Goal: Navigation & Orientation: Find specific page/section

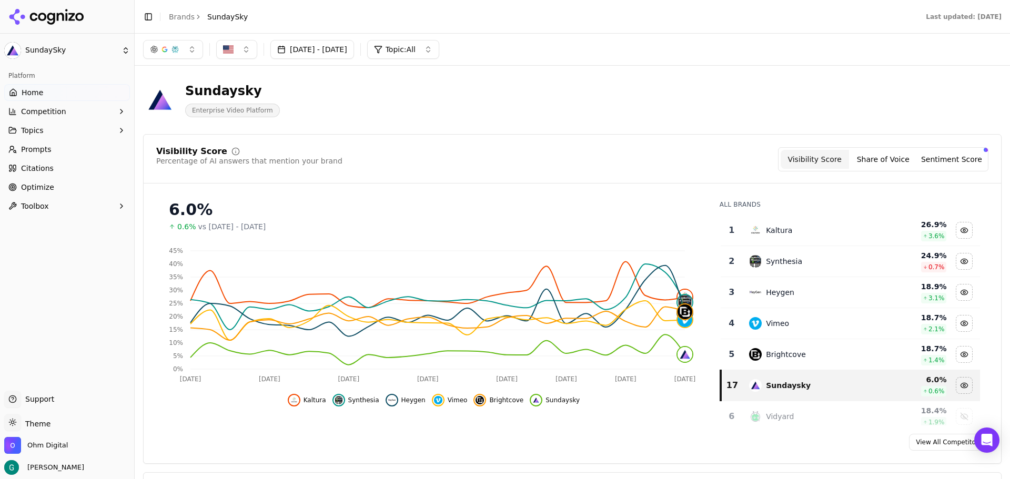
click at [42, 93] on link "Home" at bounding box center [67, 92] width 126 height 17
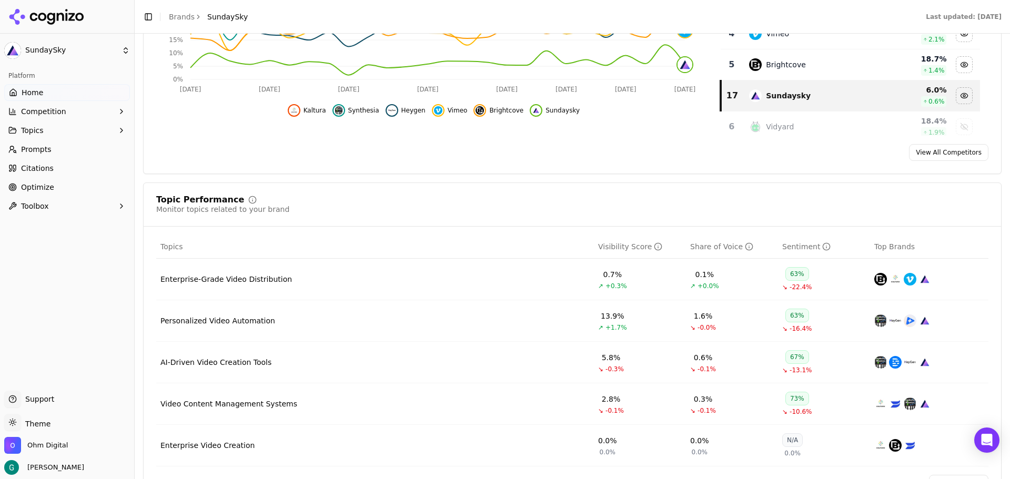
scroll to position [315, 0]
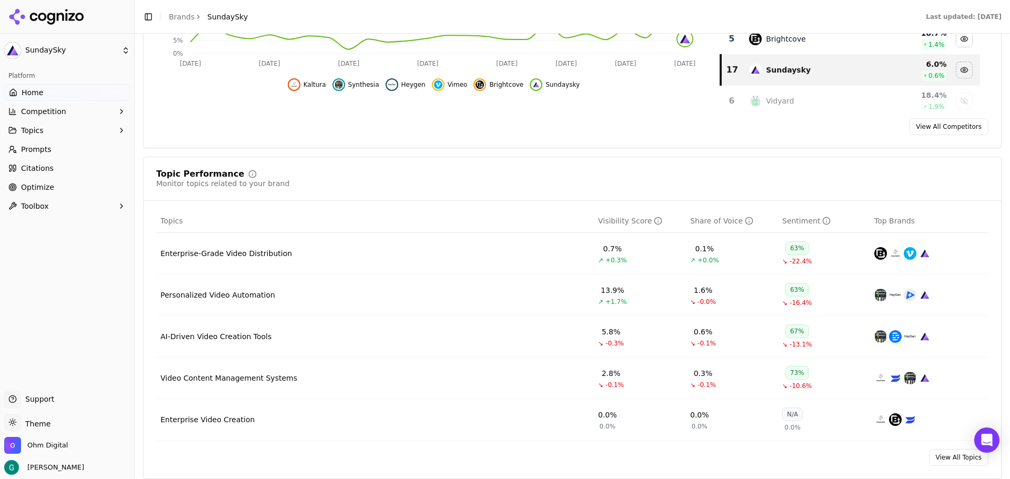
click at [53, 111] on span "Competition" at bounding box center [43, 111] width 45 height 11
click at [50, 127] on span "Metrics" at bounding box center [67, 128] width 91 height 11
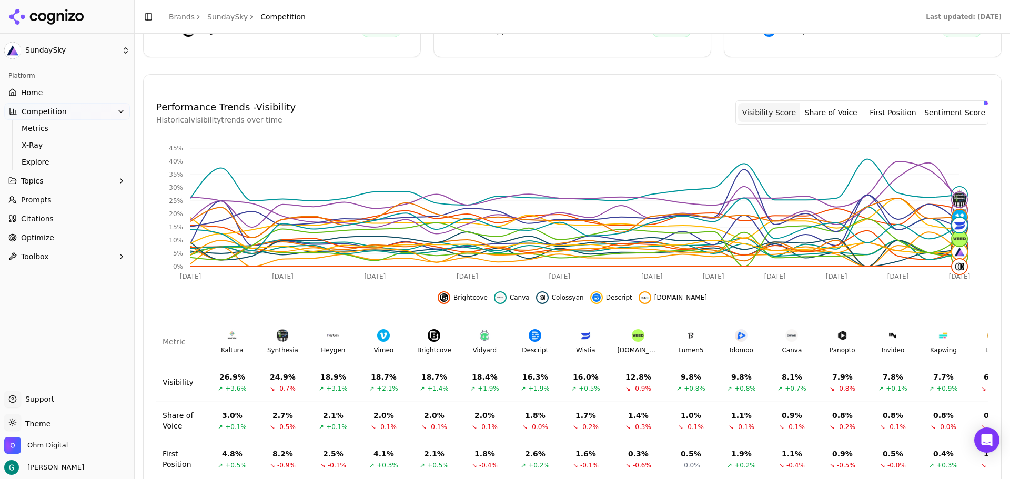
scroll to position [315, 0]
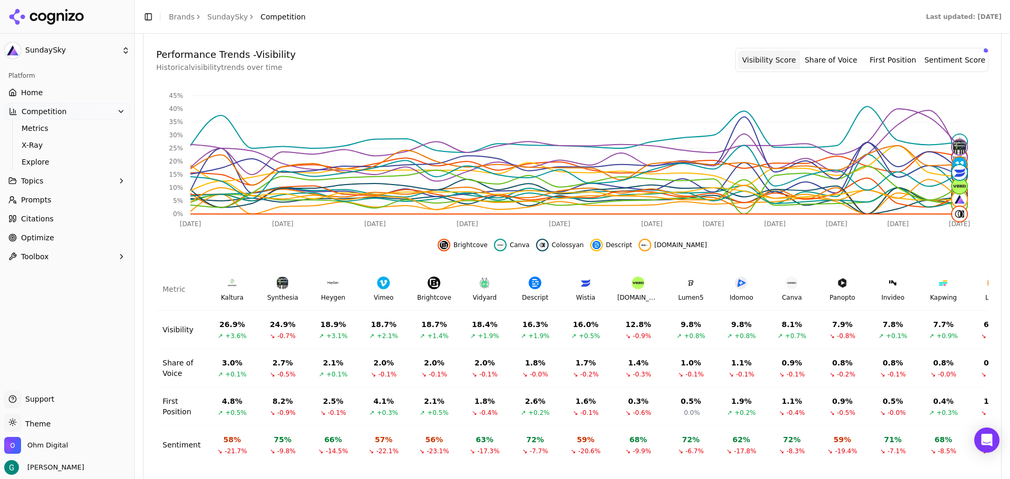
click at [115, 182] on button "Topics" at bounding box center [67, 180] width 126 height 17
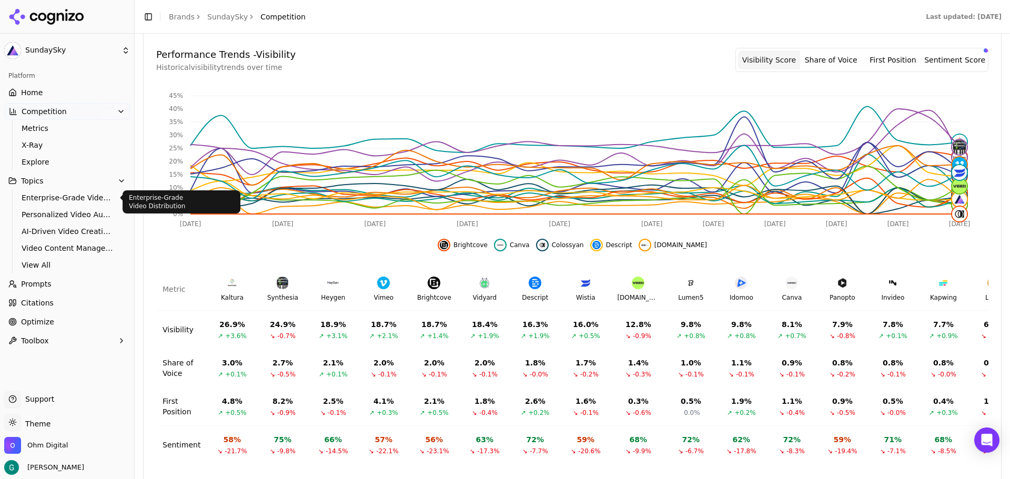
click at [71, 196] on span "Enterprise-Grade Video Distribution" at bounding box center [67, 197] width 91 height 11
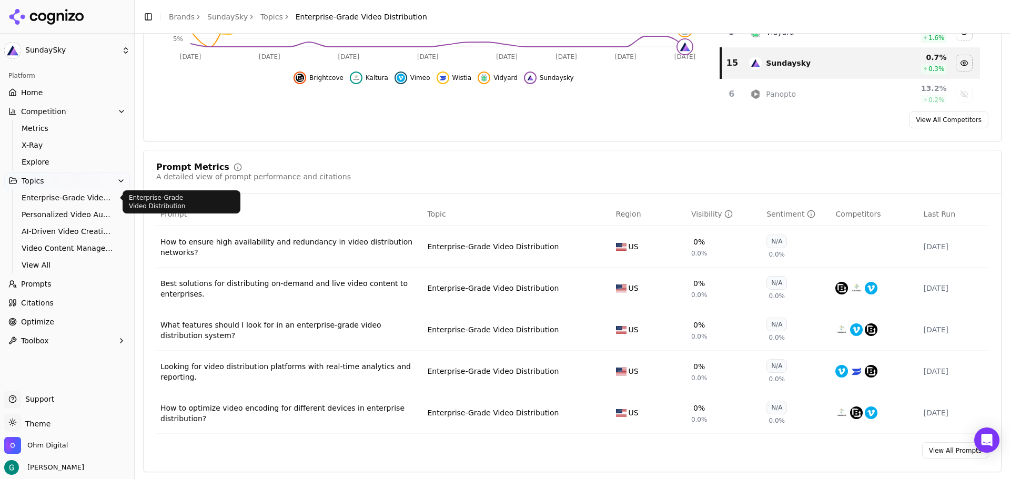
scroll to position [263, 0]
click at [81, 287] on link "Prompts" at bounding box center [67, 284] width 126 height 17
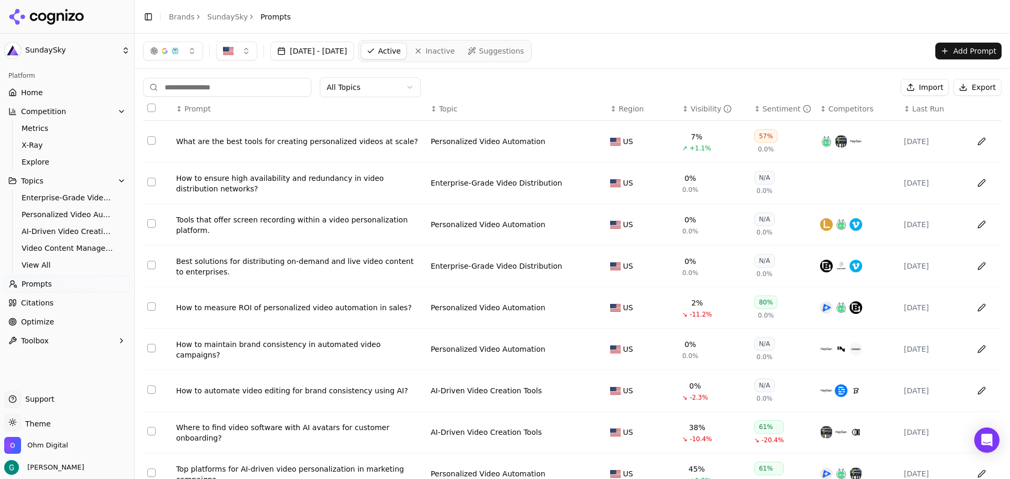
click at [44, 324] on span "Optimize" at bounding box center [37, 322] width 33 height 11
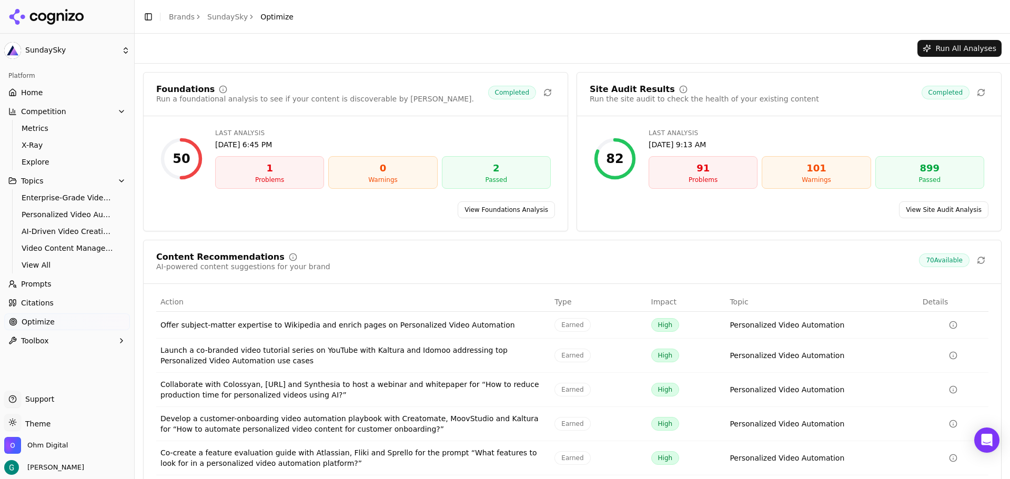
click at [45, 91] on link "Home" at bounding box center [67, 92] width 126 height 17
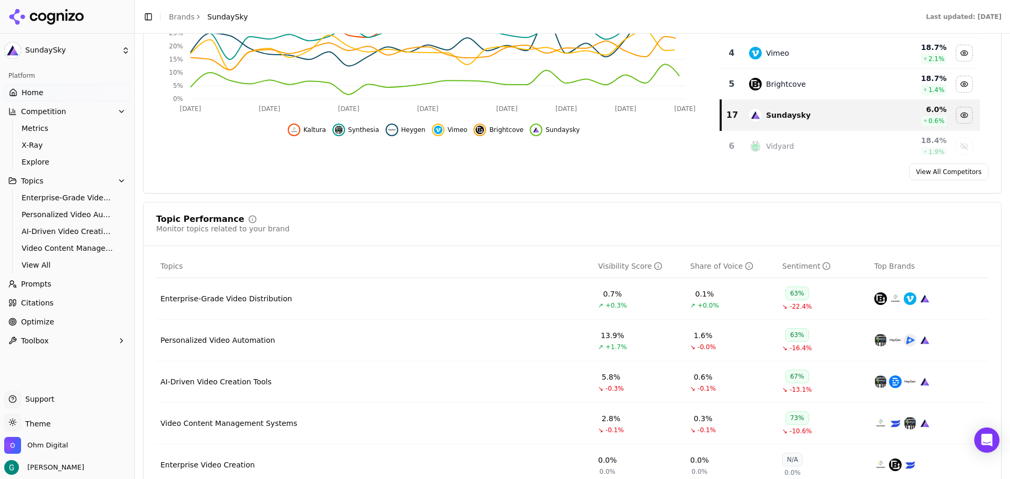
scroll to position [368, 0]
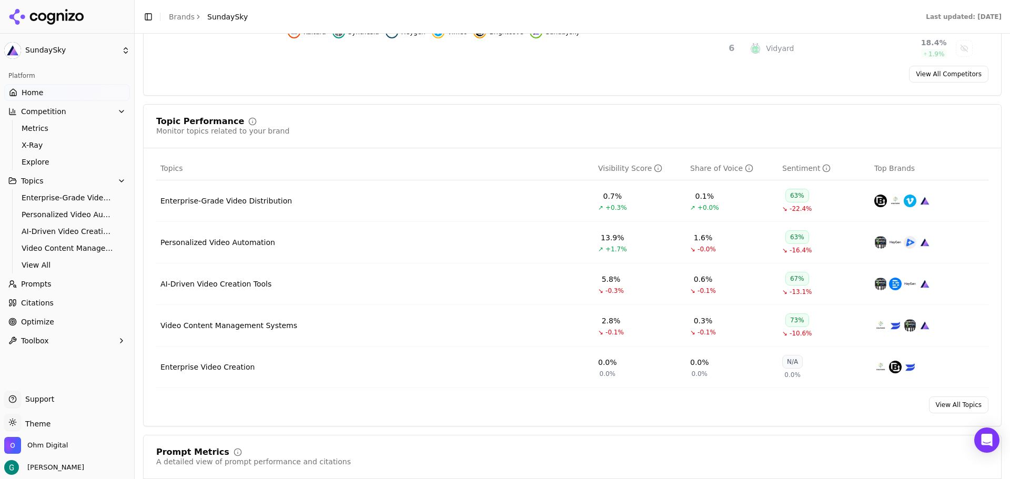
click at [239, 244] on div "Personalized Video Automation" at bounding box center [217, 242] width 115 height 11
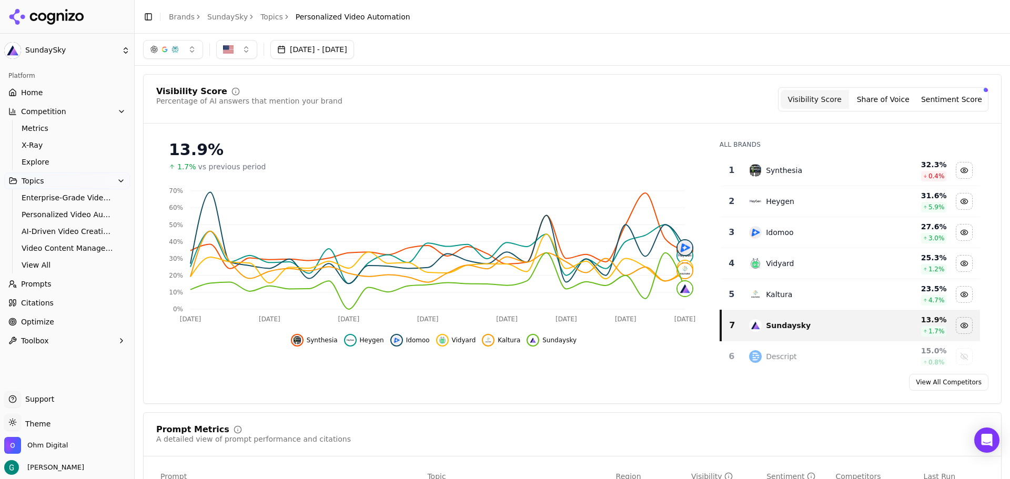
click at [35, 182] on span "Topics" at bounding box center [33, 181] width 23 height 11
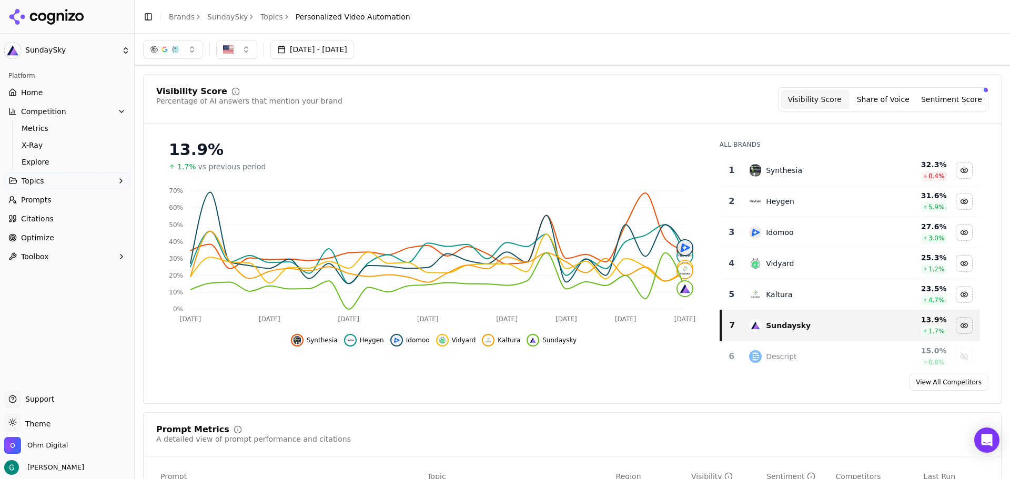
click at [35, 182] on span "Topics" at bounding box center [33, 181] width 23 height 11
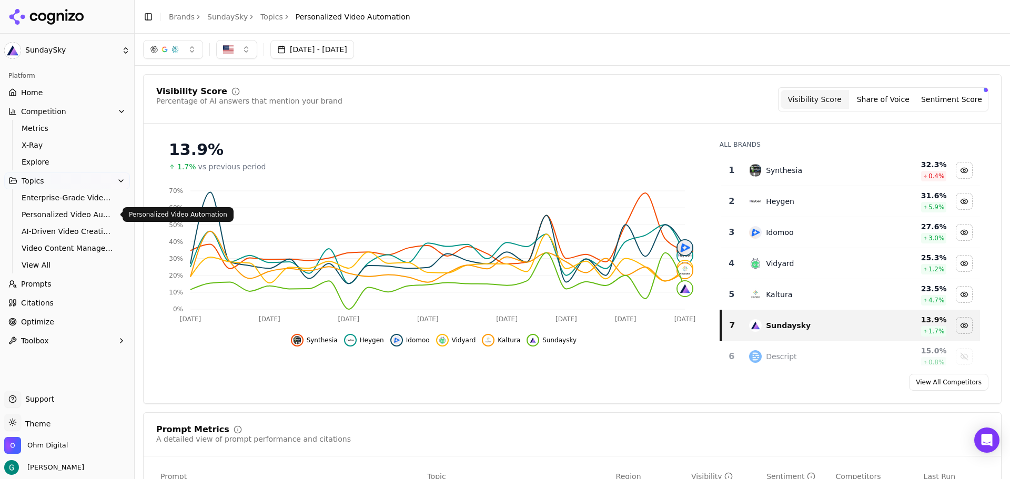
scroll to position [158, 0]
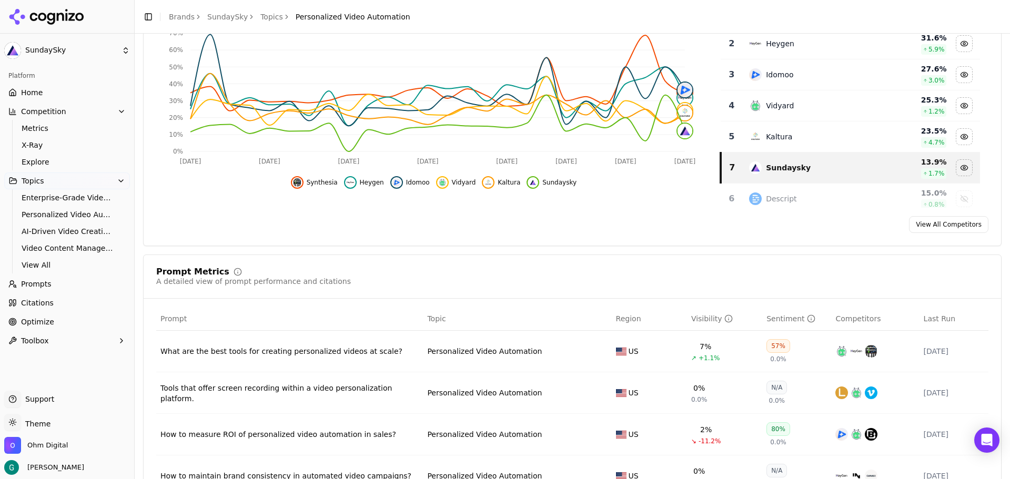
click at [30, 77] on div "Platform" at bounding box center [67, 75] width 126 height 17
click at [29, 90] on span "Home" at bounding box center [32, 92] width 22 height 11
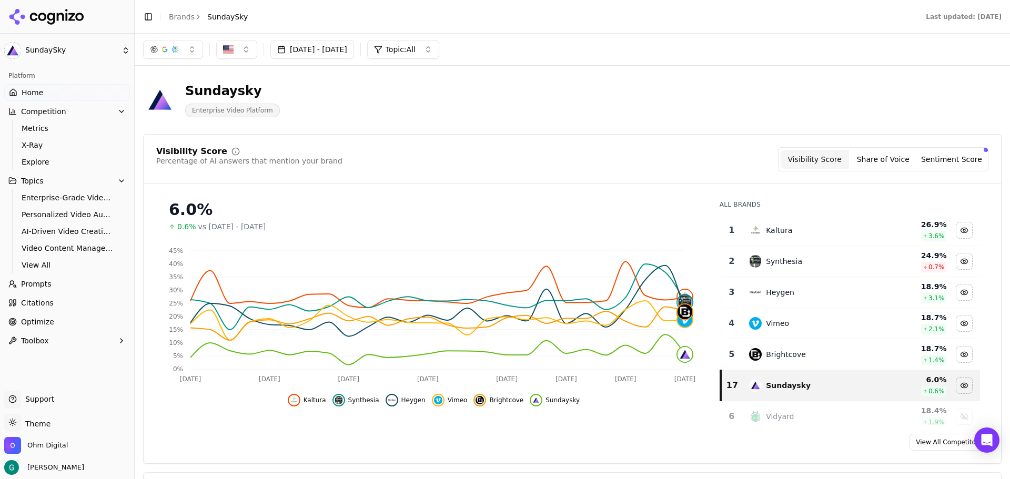
click at [33, 181] on span "Topics" at bounding box center [32, 181] width 23 height 11
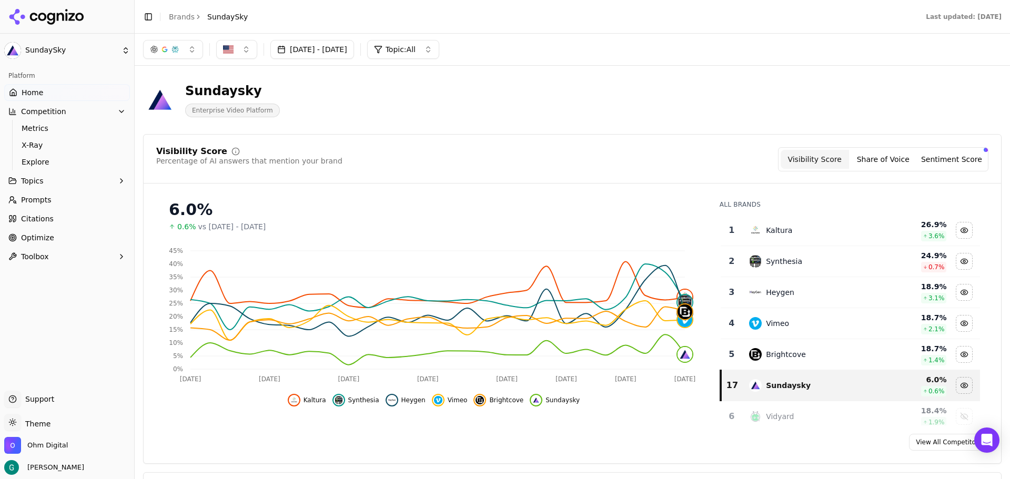
click at [33, 181] on span "Topics" at bounding box center [32, 181] width 23 height 11
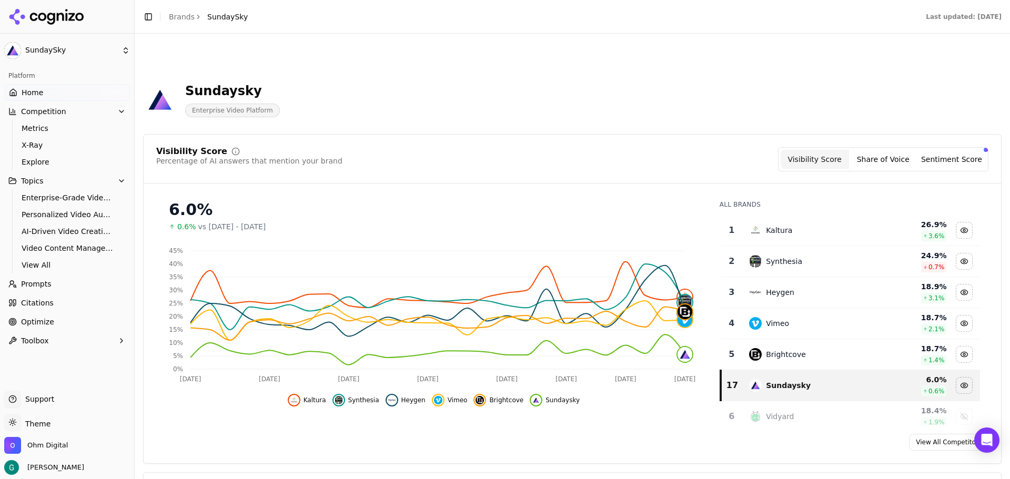
scroll to position [315, 0]
